Goal: Task Accomplishment & Management: Use online tool/utility

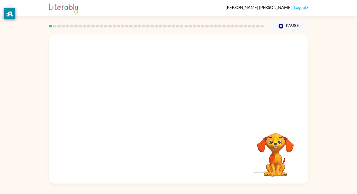
click at [177, 105] on div "Your browser must support playing .mp4 files to use Literably. Please try using…" at bounding box center [178, 109] width 259 height 149
click at [177, 105] on button "button" at bounding box center [178, 111] width 33 height 19
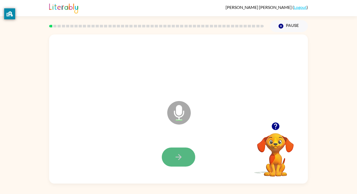
click at [168, 151] on button "button" at bounding box center [178, 157] width 33 height 19
click at [168, 153] on button "button" at bounding box center [178, 157] width 33 height 19
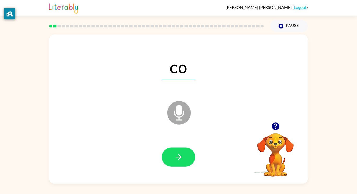
click at [169, 151] on button "button" at bounding box center [178, 157] width 33 height 19
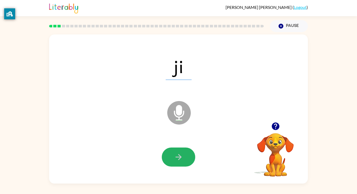
click at [169, 152] on button "button" at bounding box center [178, 157] width 33 height 19
click at [169, 151] on button "button" at bounding box center [178, 157] width 33 height 19
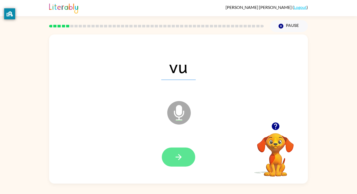
click at [169, 151] on button "button" at bounding box center [178, 157] width 33 height 19
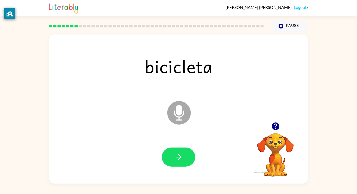
click at [181, 157] on icon "button" at bounding box center [179, 157] width 6 height 6
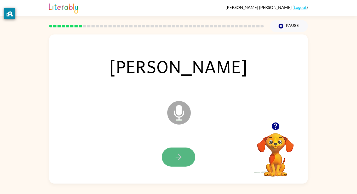
click at [183, 155] on icon "button" at bounding box center [178, 157] width 9 height 9
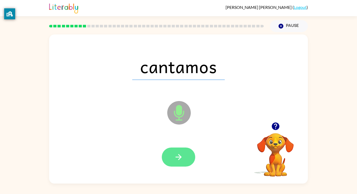
click at [185, 154] on button "button" at bounding box center [178, 157] width 33 height 19
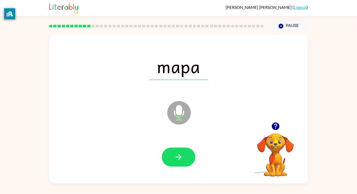
click at [193, 137] on icon "Microphone The Microphone is here when it is your turn to talk" at bounding box center [205, 119] width 78 height 39
click at [176, 158] on icon "button" at bounding box center [178, 157] width 9 height 9
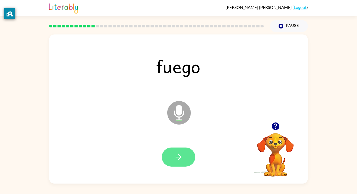
click at [176, 158] on icon "button" at bounding box center [178, 157] width 9 height 9
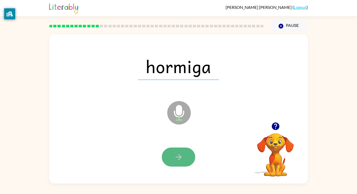
click at [177, 156] on icon "button" at bounding box center [178, 157] width 9 height 9
click at [168, 148] on button "button" at bounding box center [178, 157] width 33 height 19
click at [181, 154] on icon "button" at bounding box center [178, 157] width 9 height 9
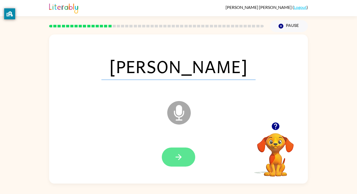
click at [182, 153] on icon "button" at bounding box center [178, 157] width 9 height 9
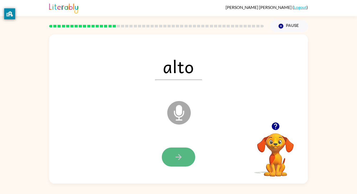
click at [182, 151] on button "button" at bounding box center [178, 157] width 33 height 19
click at [183, 149] on button "button" at bounding box center [178, 157] width 33 height 19
click at [174, 155] on button "button" at bounding box center [178, 157] width 33 height 19
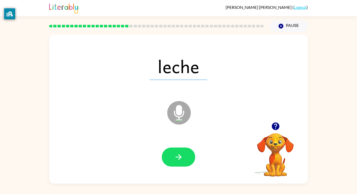
click at [174, 155] on button "button" at bounding box center [178, 157] width 33 height 19
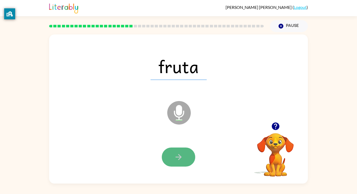
click at [174, 155] on icon "button" at bounding box center [178, 157] width 9 height 9
click at [173, 154] on button "button" at bounding box center [178, 157] width 33 height 19
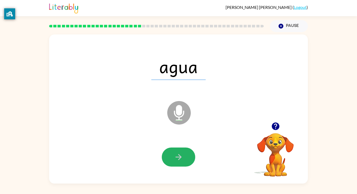
click at [173, 154] on button "button" at bounding box center [178, 157] width 33 height 19
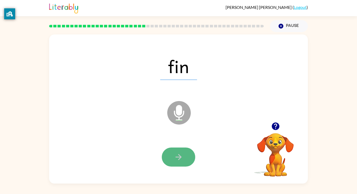
click at [173, 155] on button "button" at bounding box center [178, 157] width 33 height 19
click at [172, 152] on button "button" at bounding box center [178, 157] width 33 height 19
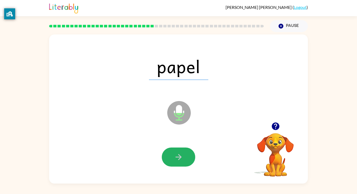
click at [172, 152] on button "button" at bounding box center [178, 157] width 33 height 19
click at [172, 149] on button "button" at bounding box center [178, 157] width 33 height 19
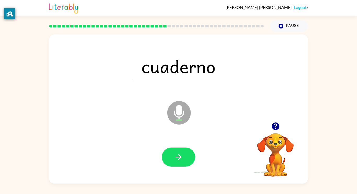
click at [172, 147] on div at bounding box center [178, 157] width 249 height 43
click at [173, 154] on button "button" at bounding box center [178, 157] width 33 height 19
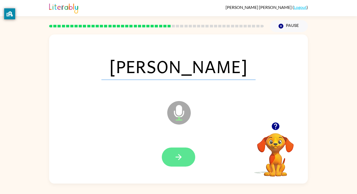
click at [173, 153] on button "button" at bounding box center [178, 157] width 33 height 19
click at [173, 153] on div at bounding box center [178, 157] width 33 height 19
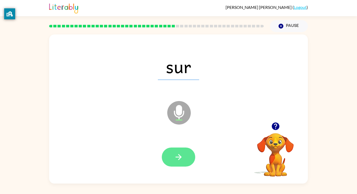
click at [173, 153] on button "button" at bounding box center [178, 157] width 33 height 19
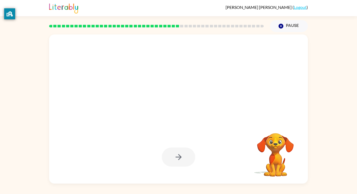
click at [173, 153] on div at bounding box center [178, 157] width 33 height 19
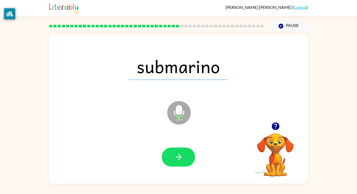
click at [173, 153] on button "button" at bounding box center [178, 157] width 33 height 19
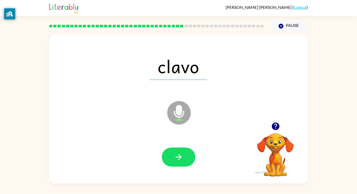
click at [173, 153] on button "button" at bounding box center [178, 157] width 33 height 19
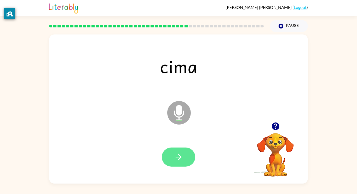
click at [172, 151] on button "button" at bounding box center [178, 157] width 33 height 19
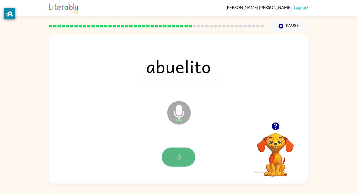
click at [172, 148] on button "button" at bounding box center [178, 157] width 33 height 19
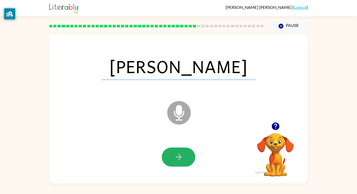
click at [177, 155] on icon "button" at bounding box center [178, 157] width 9 height 9
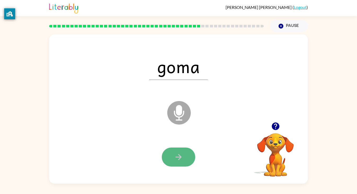
click at [177, 155] on icon "button" at bounding box center [178, 157] width 9 height 9
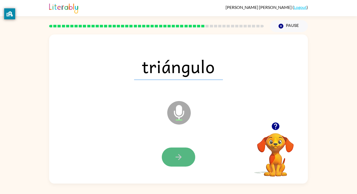
click at [181, 151] on button "button" at bounding box center [178, 157] width 33 height 19
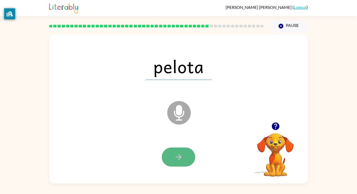
click at [180, 151] on button "button" at bounding box center [178, 157] width 33 height 19
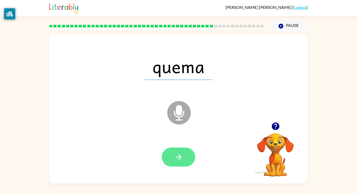
click at [181, 149] on button "button" at bounding box center [178, 157] width 33 height 19
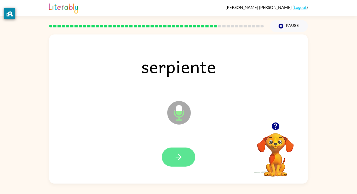
click at [177, 161] on icon "button" at bounding box center [178, 157] width 9 height 9
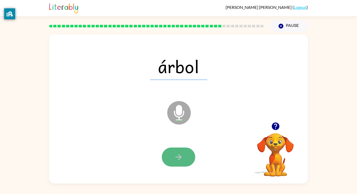
click at [177, 161] on icon "button" at bounding box center [178, 157] width 9 height 9
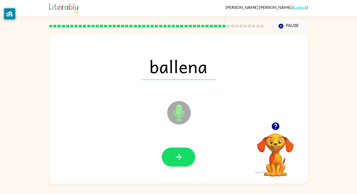
click at [176, 154] on icon "button" at bounding box center [178, 157] width 9 height 9
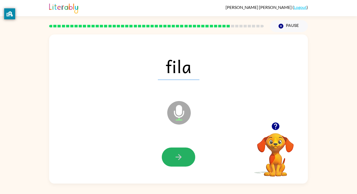
click at [176, 155] on icon "button" at bounding box center [178, 157] width 9 height 9
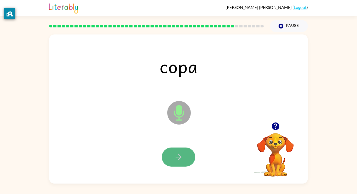
click at [176, 155] on icon "button" at bounding box center [178, 157] width 9 height 9
click at [177, 155] on icon "button" at bounding box center [178, 157] width 9 height 9
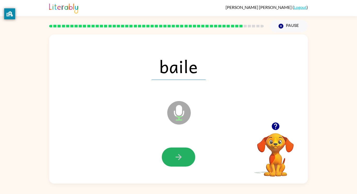
click at [177, 155] on icon "button" at bounding box center [178, 157] width 9 height 9
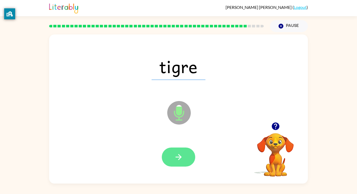
click at [176, 155] on icon "button" at bounding box center [178, 157] width 9 height 9
click at [175, 155] on icon "button" at bounding box center [178, 157] width 9 height 9
click at [172, 149] on button "button" at bounding box center [178, 157] width 33 height 19
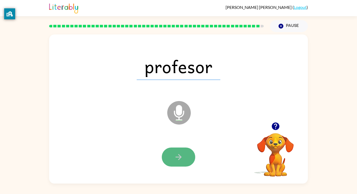
click at [178, 151] on button "button" at bounding box center [178, 157] width 33 height 19
